Goal: Use online tool/utility: Utilize a website feature to perform a specific function

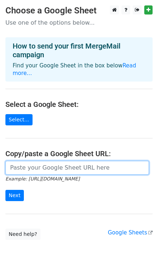
click at [48, 161] on input "url" at bounding box center [77, 168] width 144 height 14
paste input "[URL][DOMAIN_NAME]"
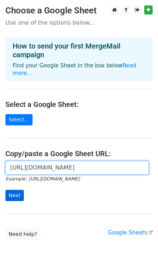
type input "[URL][DOMAIN_NAME]"
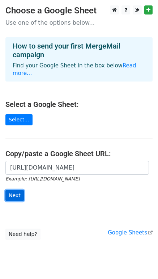
click at [10, 190] on input "Next" at bounding box center [14, 195] width 18 height 11
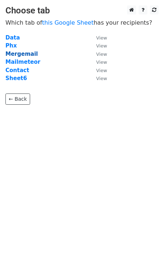
click at [16, 55] on strong "Mergemail" at bounding box center [21, 54] width 32 height 7
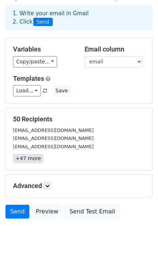
scroll to position [30, 0]
